Goal: Information Seeking & Learning: Learn about a topic

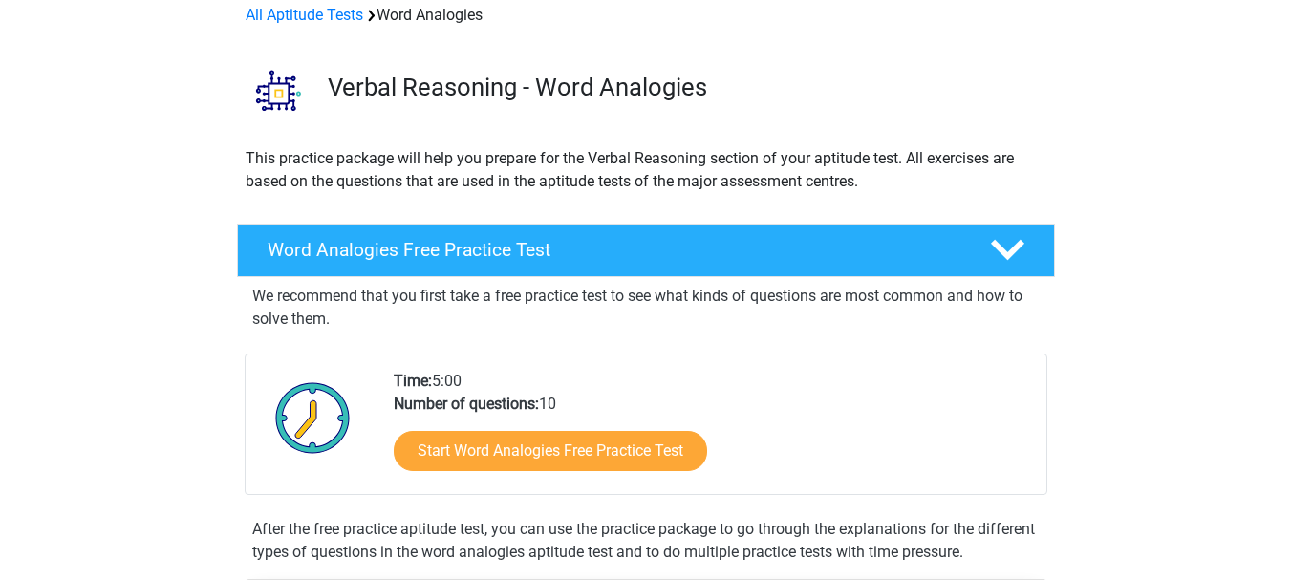
scroll to position [153, 0]
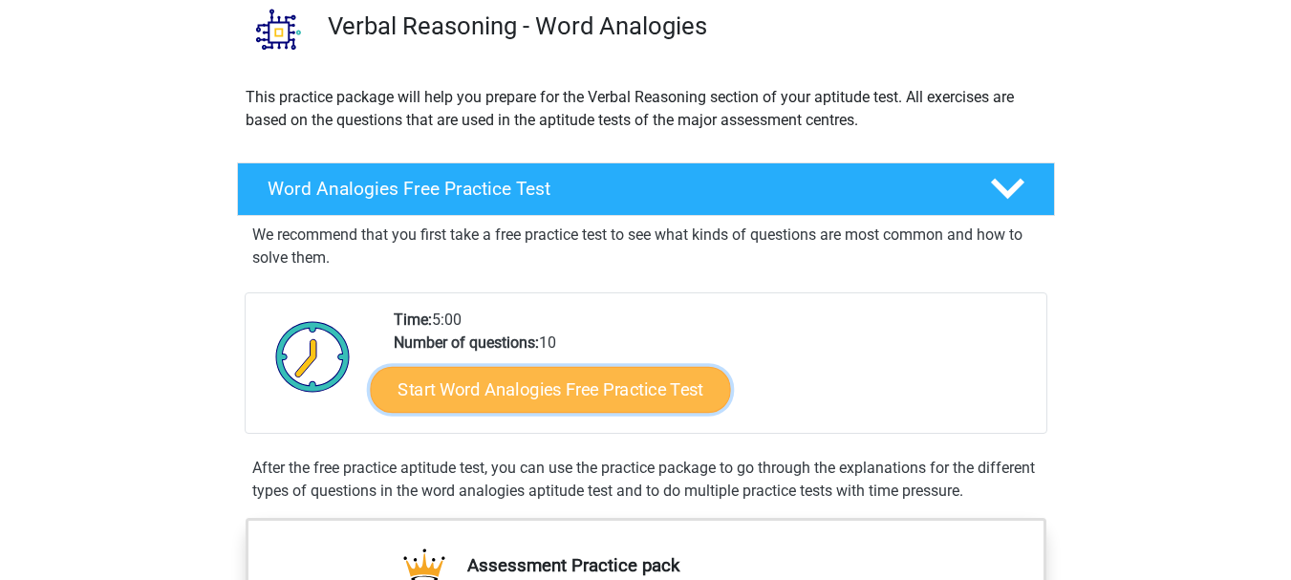
click at [508, 390] on link "Start Word Analogies Free Practice Test" at bounding box center [550, 389] width 360 height 46
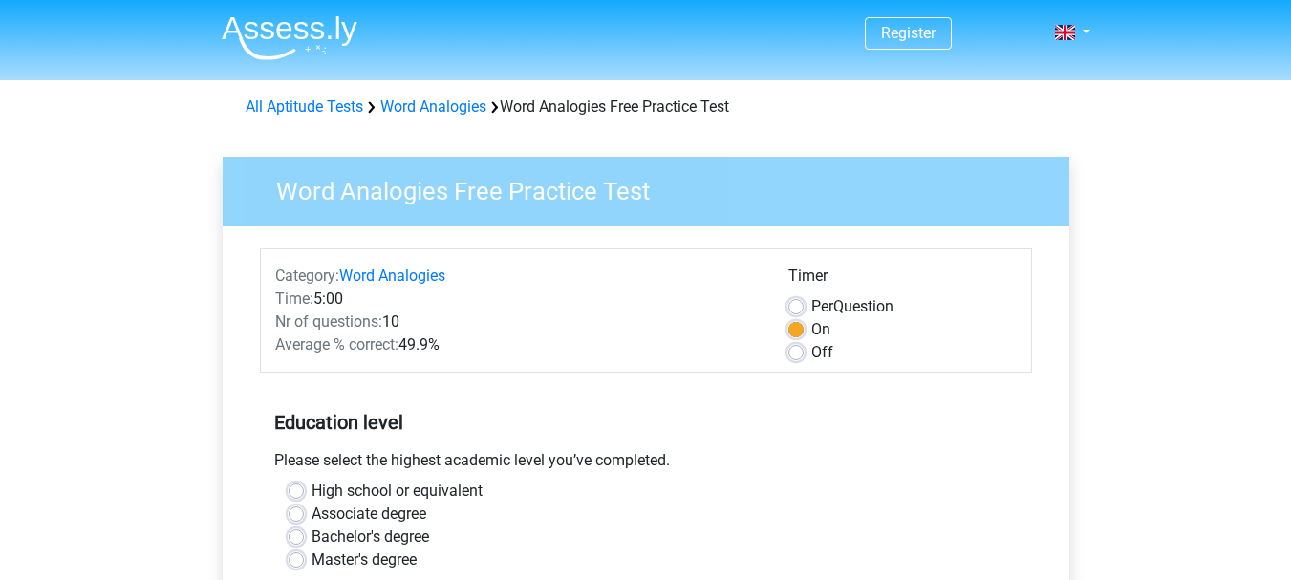
scroll to position [191, 0]
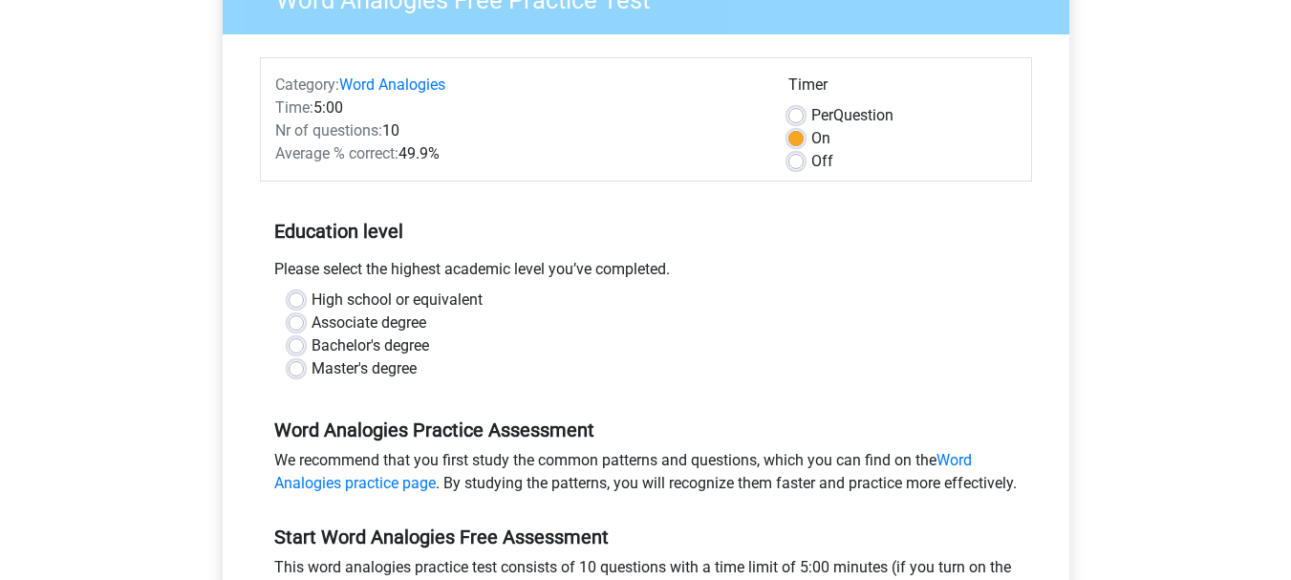
click at [312, 321] on label "Associate degree" at bounding box center [369, 323] width 115 height 23
click at [296, 321] on input "Associate degree" at bounding box center [296, 321] width 15 height 19
radio input "true"
click at [168, 335] on div "Register Nederlands English" at bounding box center [645, 552] width 1291 height 1487
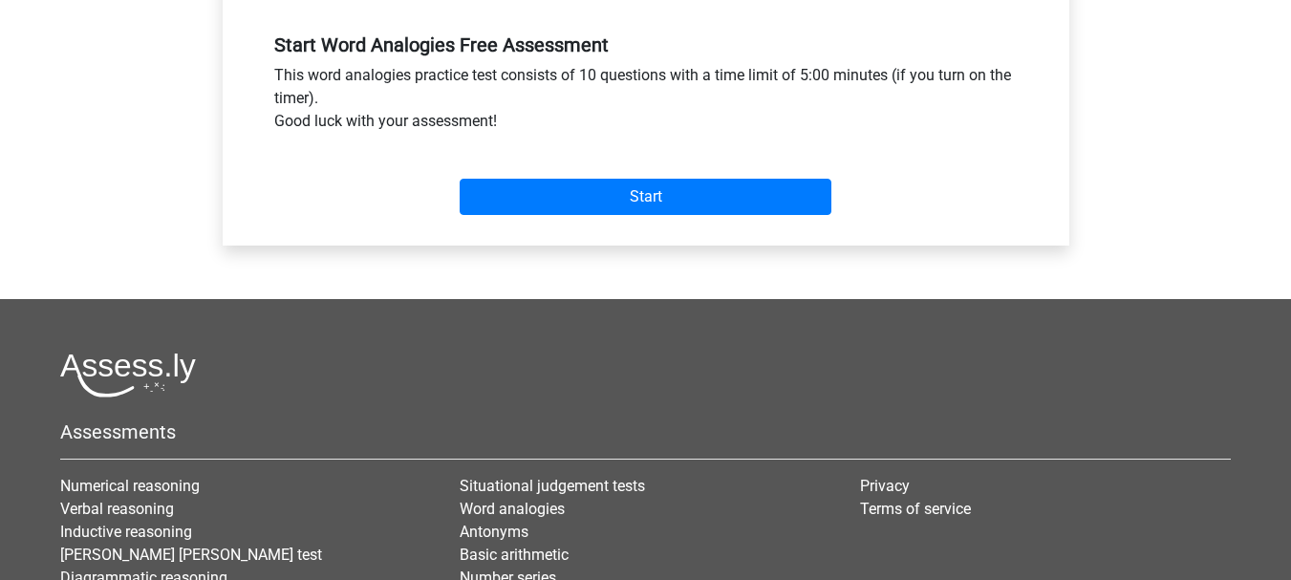
scroll to position [688, 0]
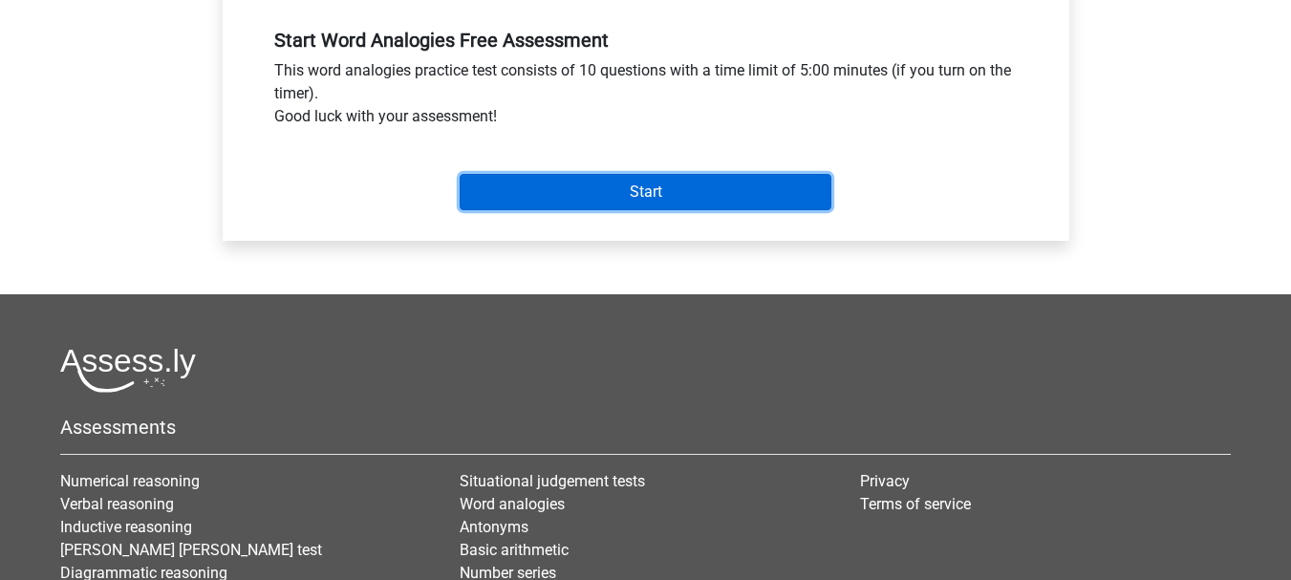
click at [578, 205] on input "Start" at bounding box center [646, 192] width 372 height 36
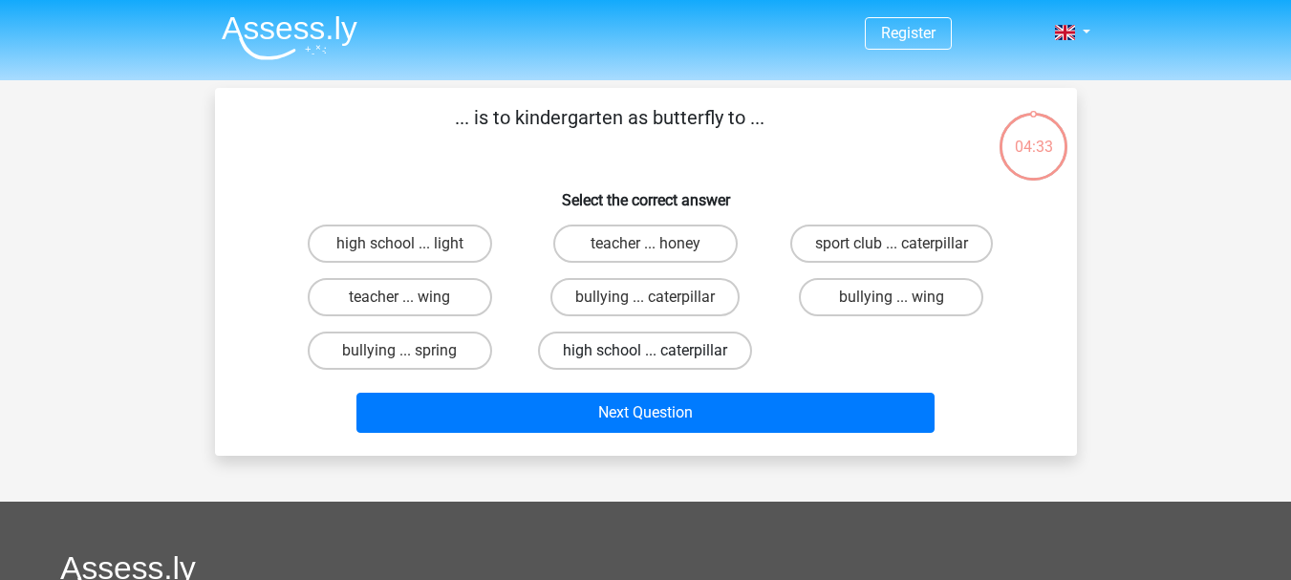
click at [570, 342] on label "high school ... caterpillar" at bounding box center [645, 351] width 214 height 38
click at [645, 351] on input "high school ... caterpillar" at bounding box center [651, 357] width 12 height 12
radio input "true"
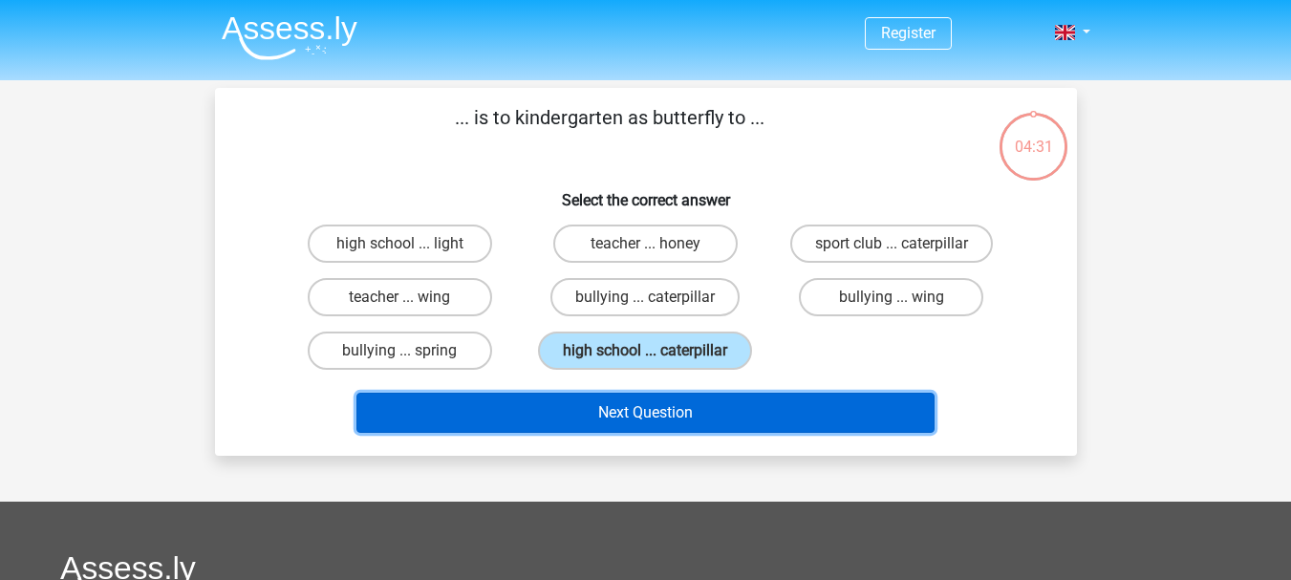
click at [602, 408] on button "Next Question" at bounding box center [645, 413] width 578 height 40
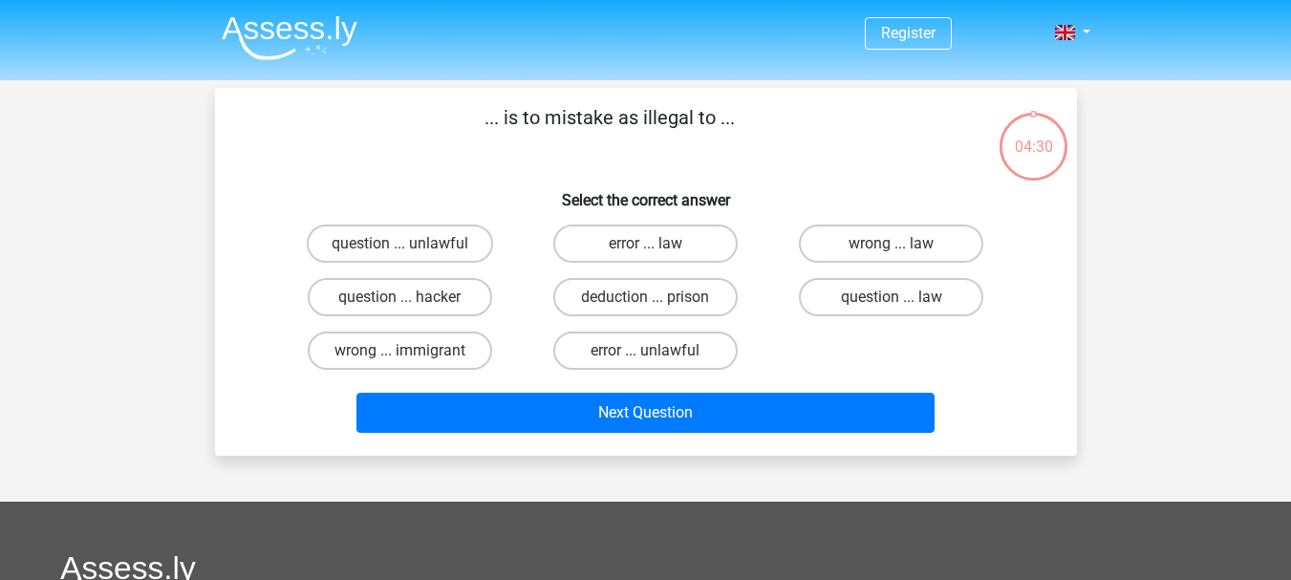
scroll to position [88, 0]
